Goal: Task Accomplishment & Management: Complete application form

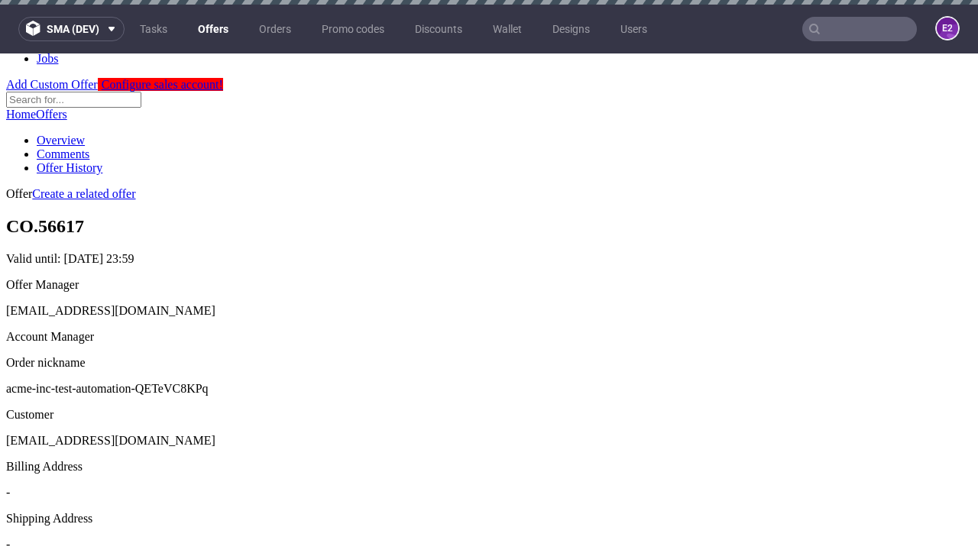
scroll to position [5, 0]
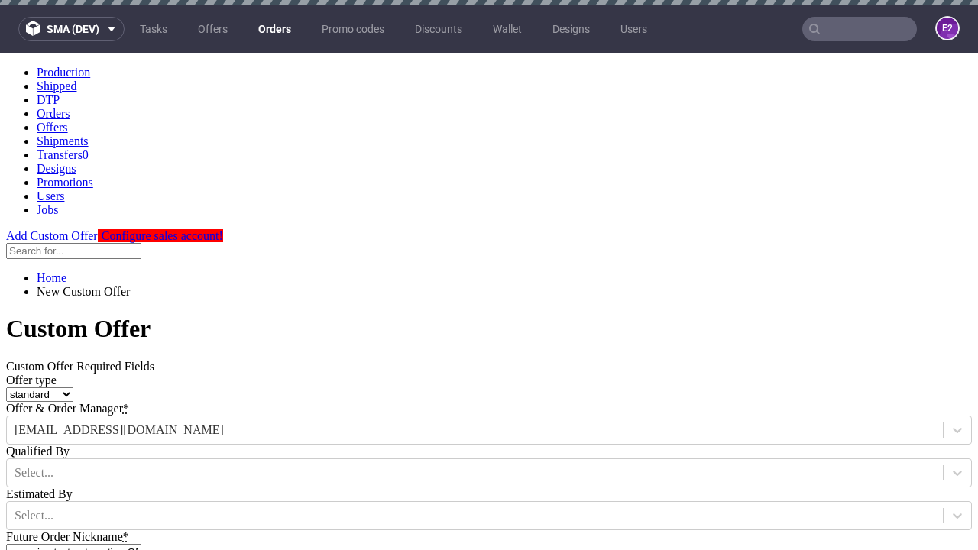
type input "acme-inc-test-automation-QETeVC8KPq"
type input "[DATE]"
type input "[EMAIL_ADDRESS][DOMAIN_NAME]"
select select "gb"
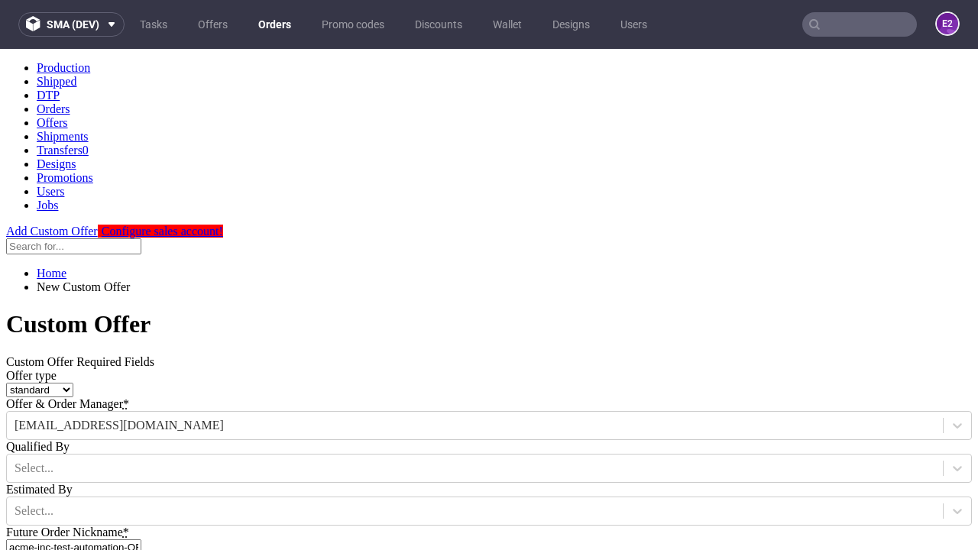
type input "[EMAIL_ADDRESS][DOMAIN_NAME]"
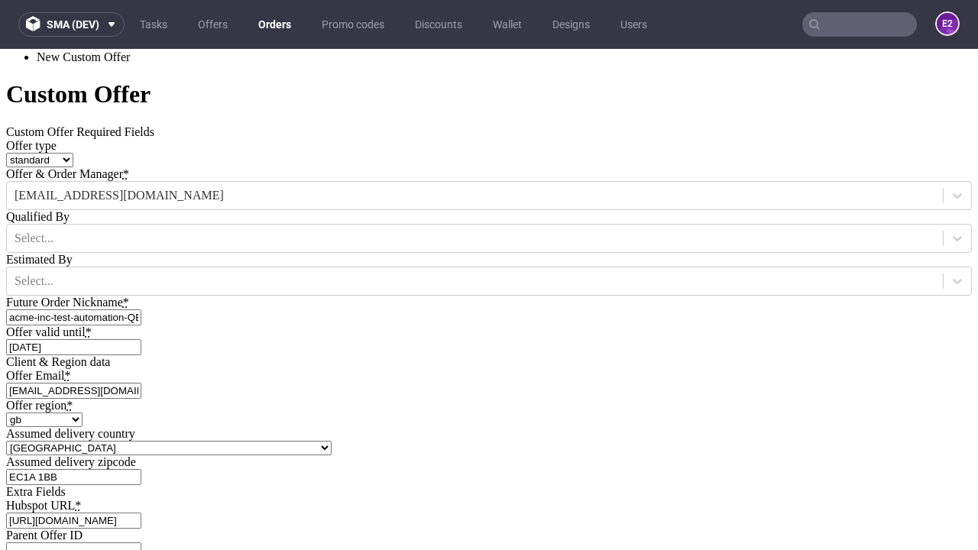
scroll to position [520, 0]
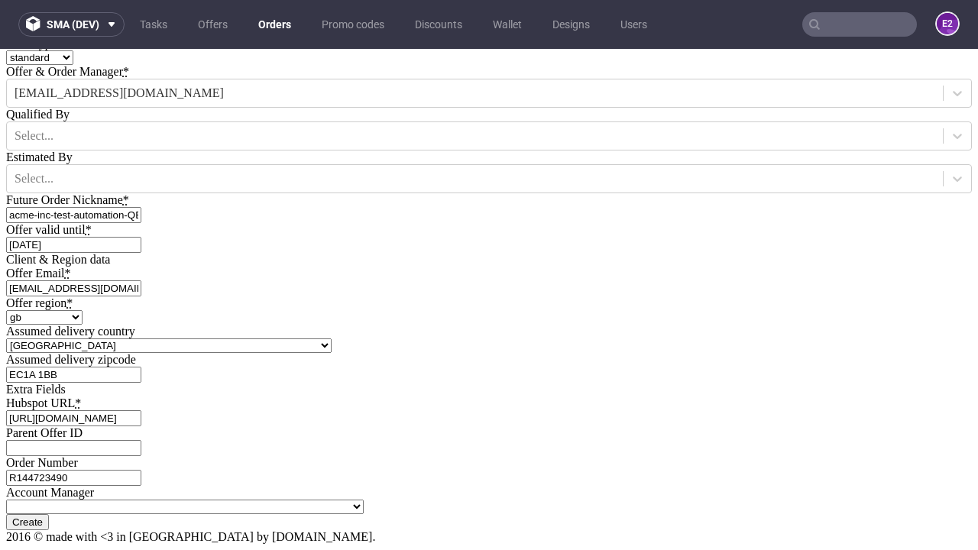
type input "[URL][DOMAIN_NAME]"
click at [49, 514] on input "Create" at bounding box center [27, 522] width 43 height 16
type input "Please wait..."
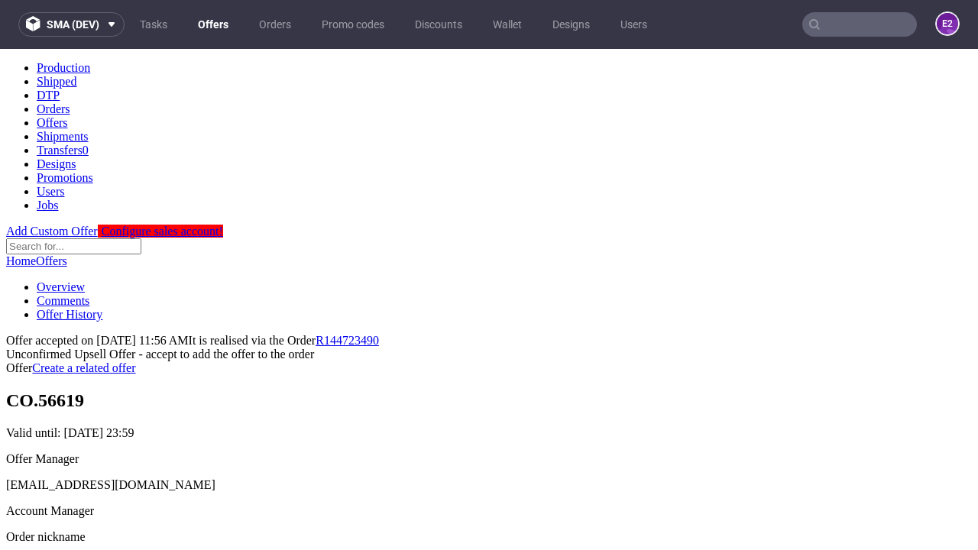
scroll to position [235, 0]
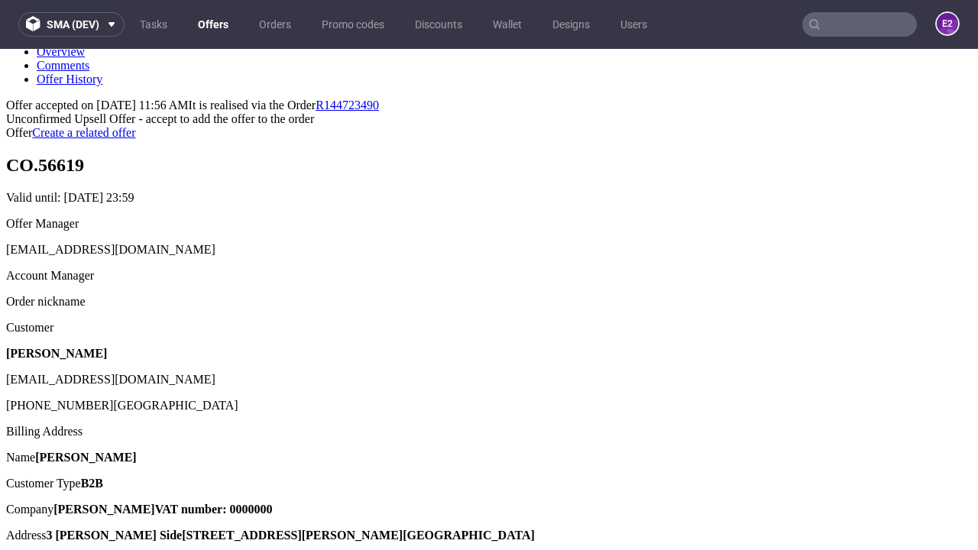
type input "In progress..."
